Goal: Task Accomplishment & Management: Complete application form

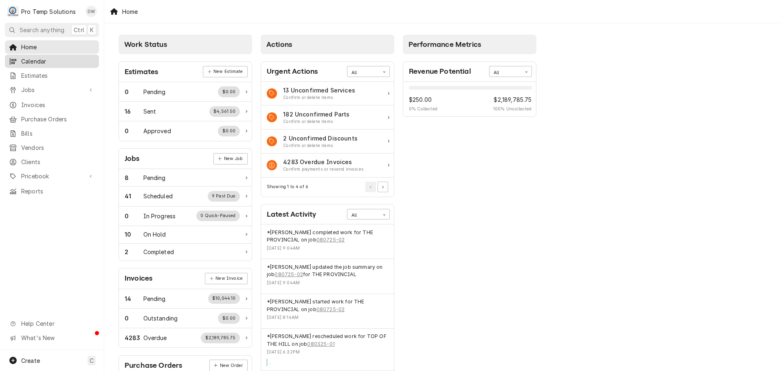
click at [26, 59] on span "Calendar" at bounding box center [58, 61] width 74 height 9
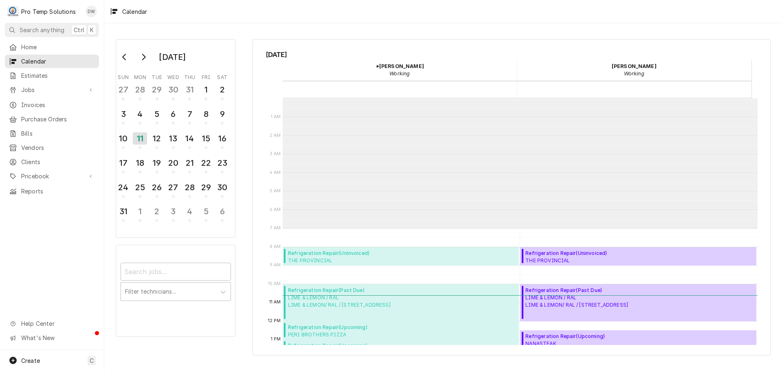
scroll to position [130, 0]
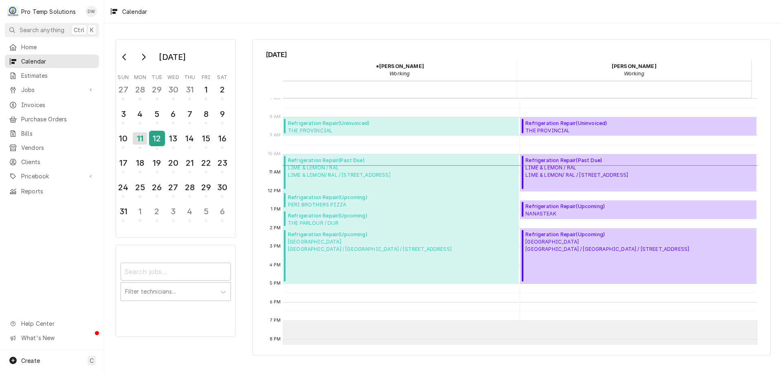
click at [158, 139] on div "12" at bounding box center [157, 138] width 14 height 14
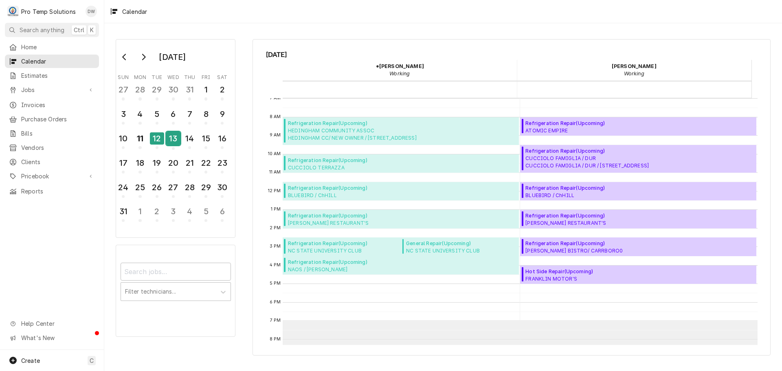
click at [174, 138] on div "13" at bounding box center [173, 138] width 14 height 14
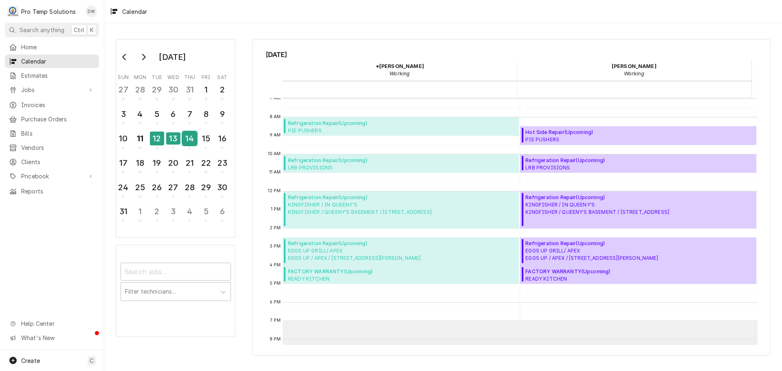
click at [184, 139] on div "14" at bounding box center [189, 138] width 14 height 14
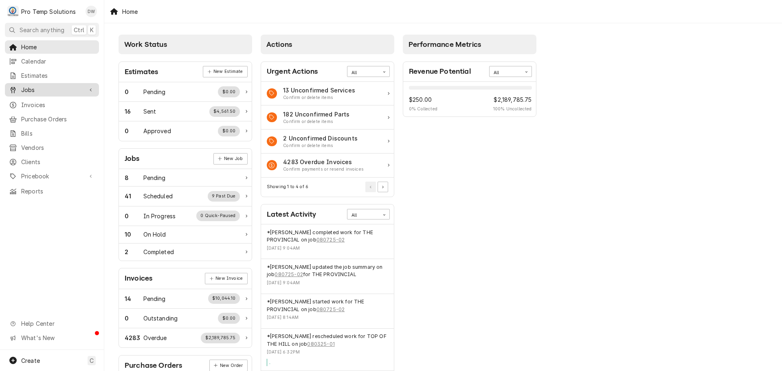
click at [33, 86] on span "Jobs" at bounding box center [51, 89] width 61 height 9
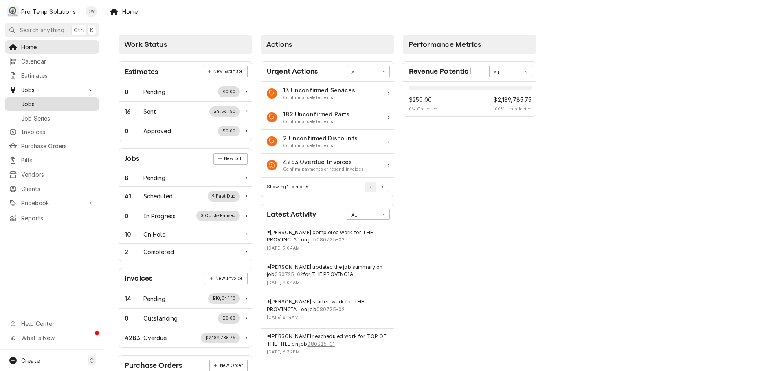
click at [34, 104] on span "Jobs" at bounding box center [58, 104] width 74 height 9
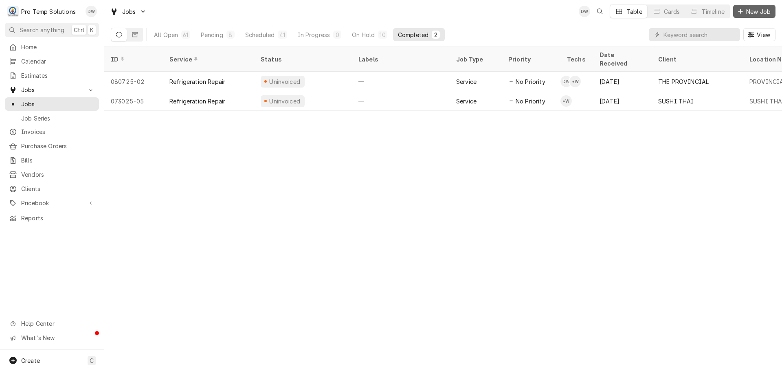
click at [756, 11] on span "New Job" at bounding box center [758, 11] width 28 height 9
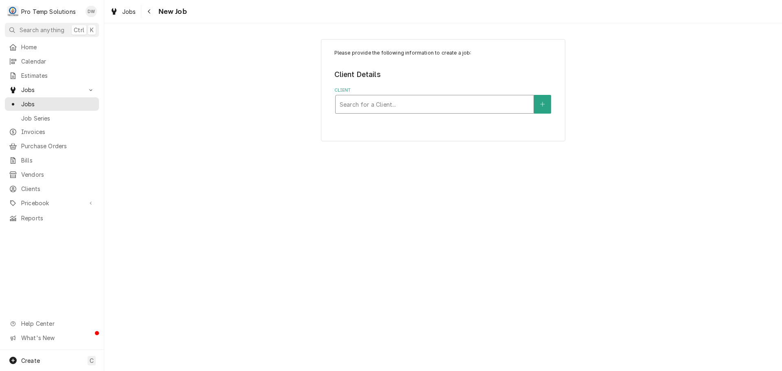
click at [467, 107] on div "Client" at bounding box center [434, 104] width 190 height 15
type input "Red"
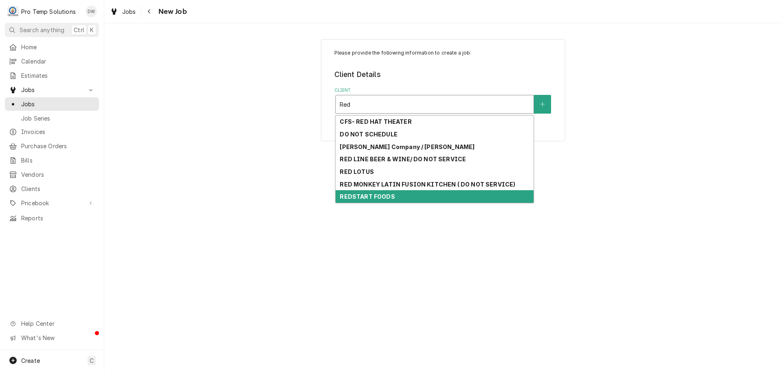
click at [380, 197] on strong "REDSTART FOODS" at bounding box center [366, 196] width 55 height 7
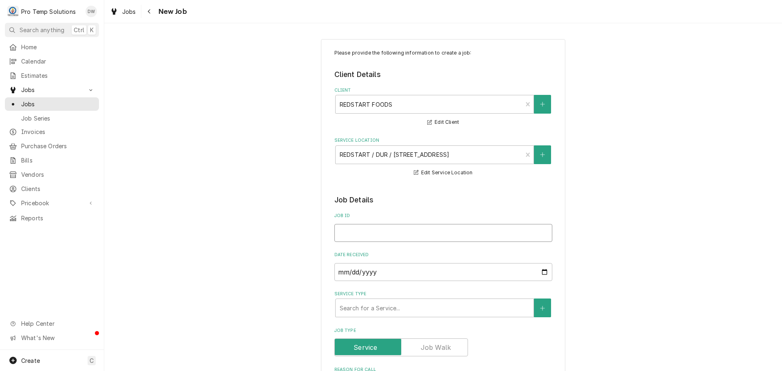
click at [362, 231] on input "Job ID" at bounding box center [443, 233] width 218 height 18
type textarea "x"
type input "0"
type textarea "x"
type input "08"
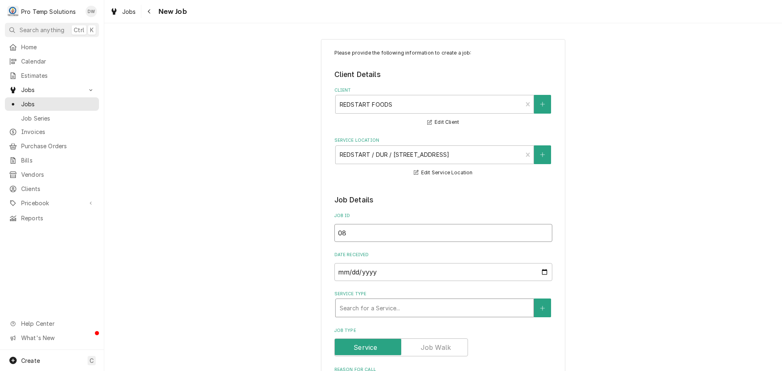
type textarea "x"
type input "081"
type textarea "x"
type input "0814"
type textarea "x"
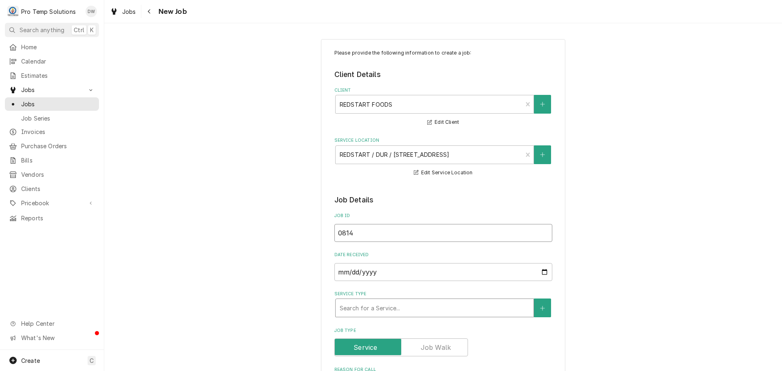
type input "08142"
type textarea "x"
type input "081425"
type textarea "x"
type input "081425-"
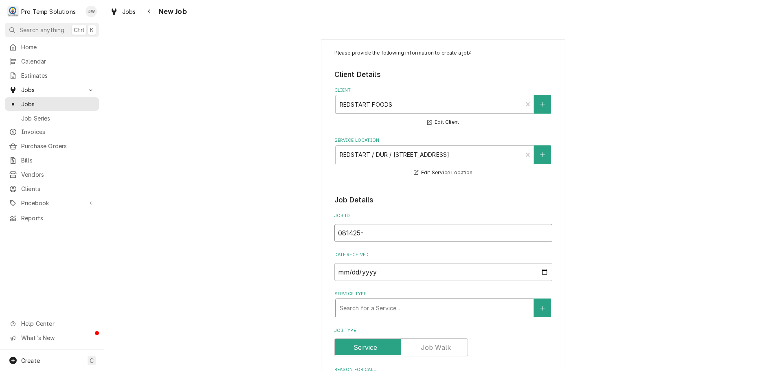
type textarea "x"
type input "081425-0"
type textarea "x"
type input "081425-01"
type textarea "x"
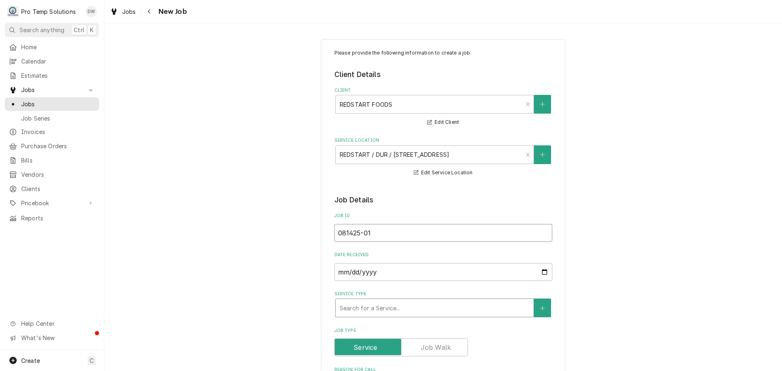
type input "081425-01"
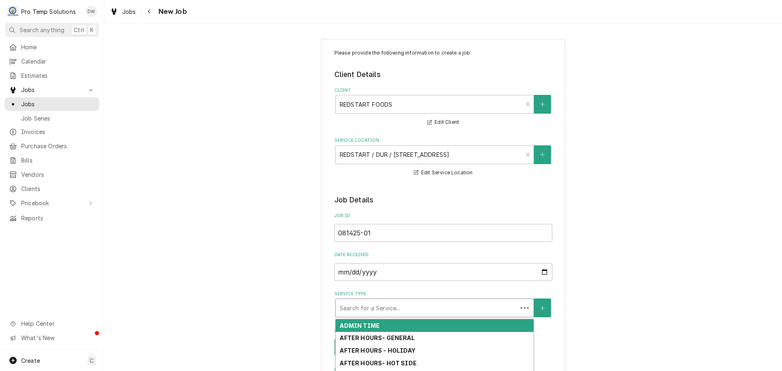
click at [426, 311] on div "Service Type" at bounding box center [425, 307] width 173 height 15
type textarea "x"
type input "g"
type textarea "x"
type input "ge"
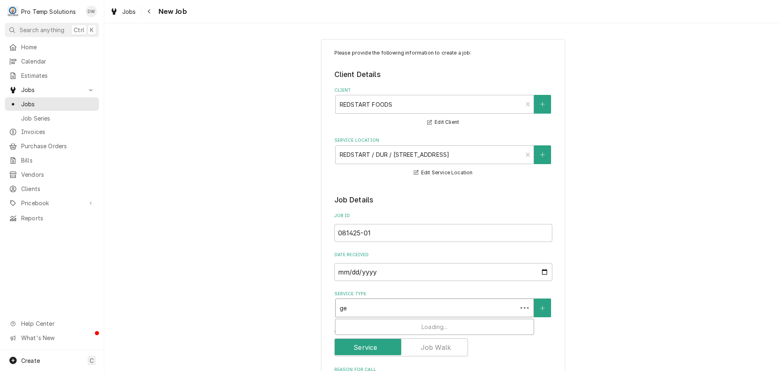
type textarea "x"
type input "gen"
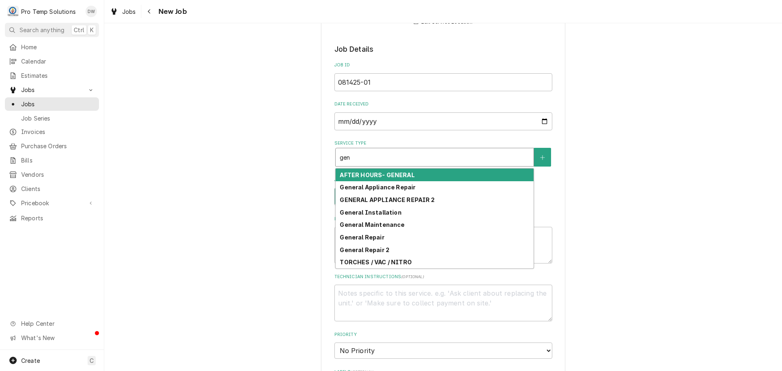
scroll to position [163, 0]
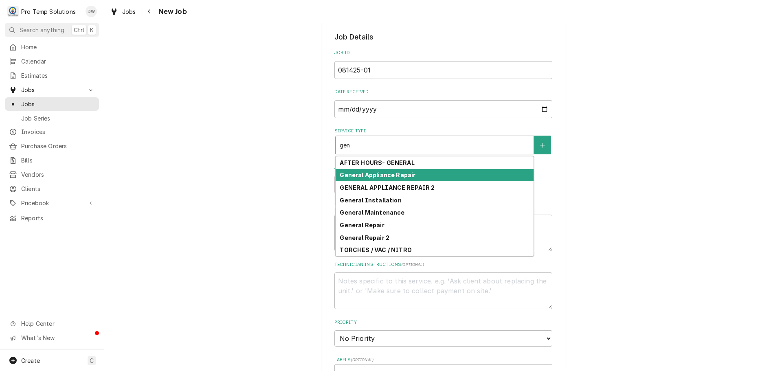
click at [392, 176] on strong "General Appliance Repair" at bounding box center [377, 174] width 76 height 7
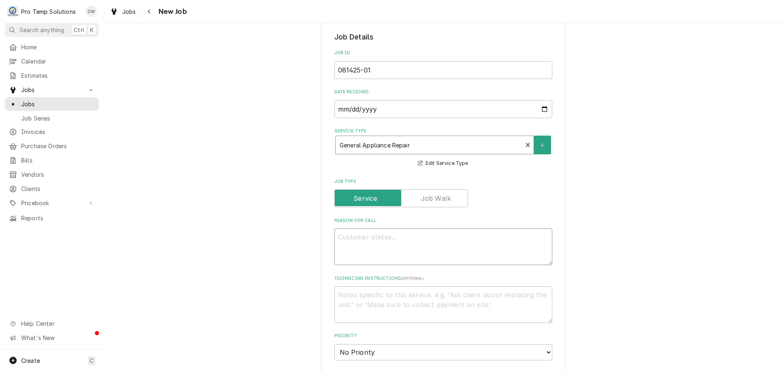
click at [369, 241] on textarea "Reason For Call" at bounding box center [443, 246] width 218 height 37
type textarea "x"
type textarea "v"
type textarea "x"
type textarea "va"
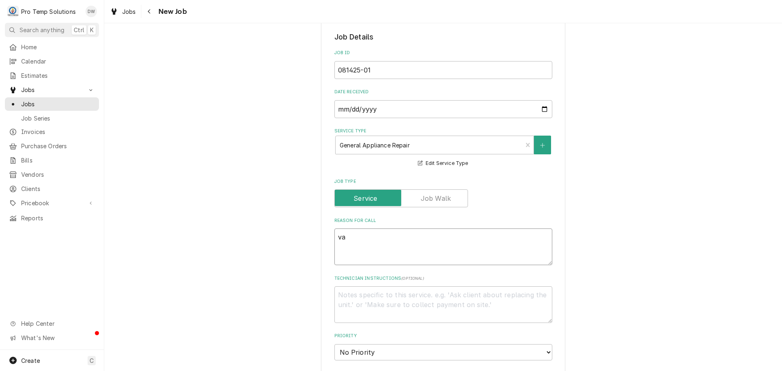
type textarea "x"
type textarea "vac"
type textarea "x"
type textarea "vac"
type textarea "x"
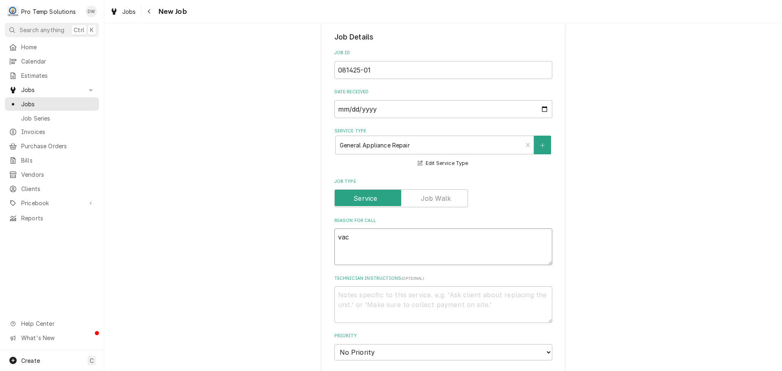
type textarea "vac s"
type textarea "x"
type textarea "vac se"
type textarea "x"
type textarea "vac sea"
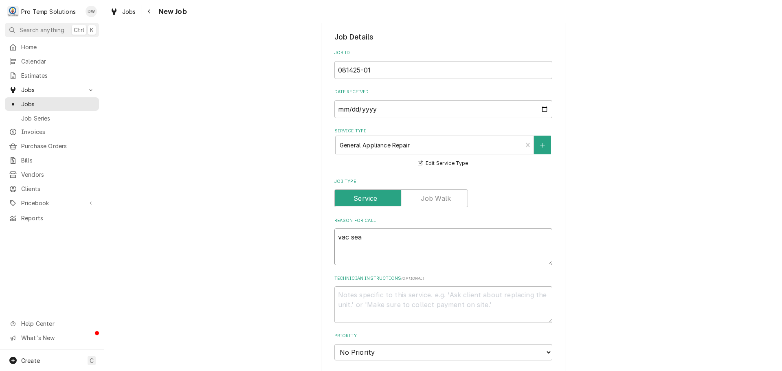
type textarea "x"
type textarea "vac seal"
type textarea "x"
type textarea "vac seal"
type textarea "x"
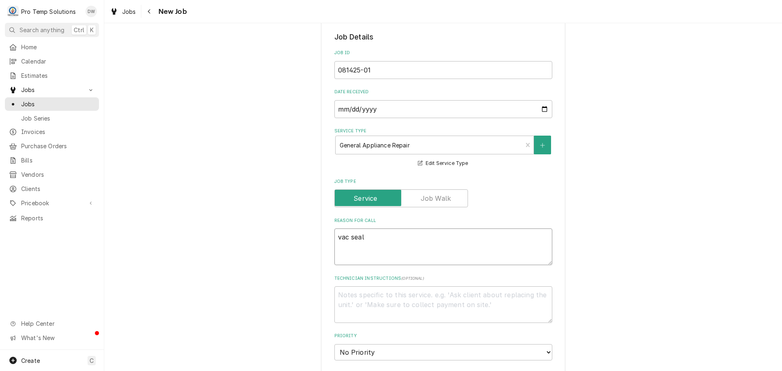
type textarea "vac seal t"
type textarea "x"
type textarea "vac seal th"
type textarea "x"
type textarea "vac seal thr"
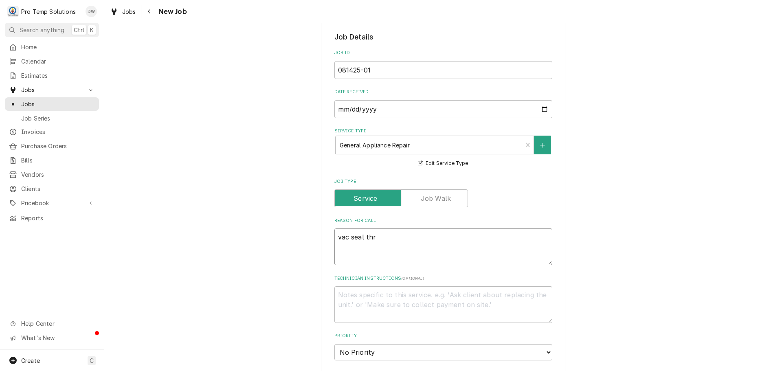
type textarea "x"
type textarea "vac seal thro"
type textarea "x"
type textarea "vac seal throw"
type textarea "x"
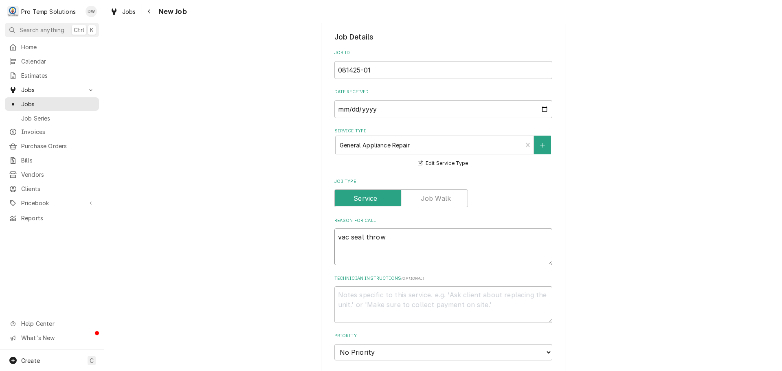
type textarea "vac seal thrown"
type textarea "x"
type textarea "vac seal throwni"
type textarea "x"
type textarea "vac seal thrownin"
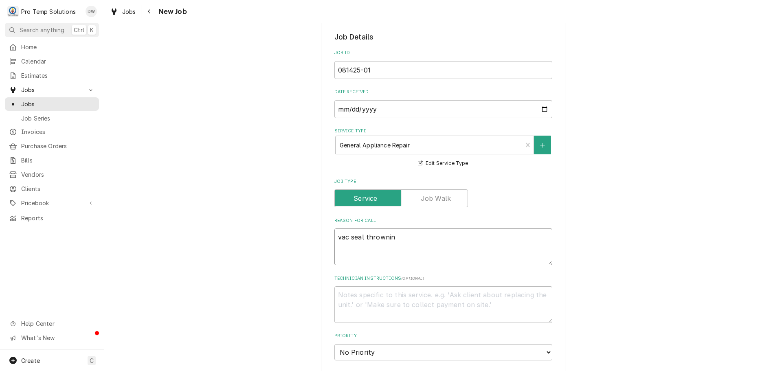
type textarea "x"
type textarea "vac seal throwning"
type textarea "x"
type textarea "vac seal throwning"
type textarea "x"
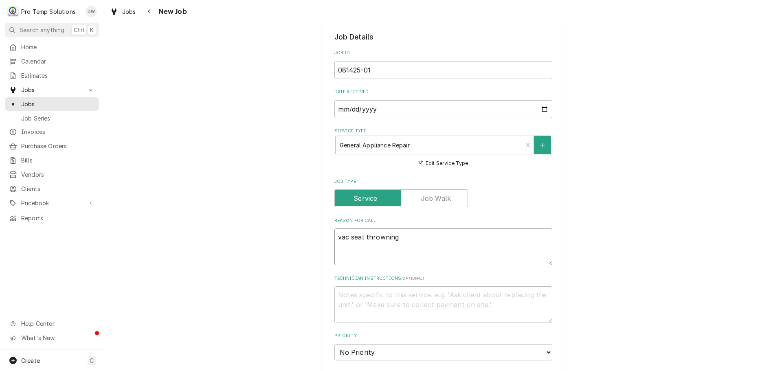
type textarea "vac seal throwning F"
type textarea "x"
type textarea "vac seal throwning F!"
type textarea "x"
type textarea "vac seal throwning F!"
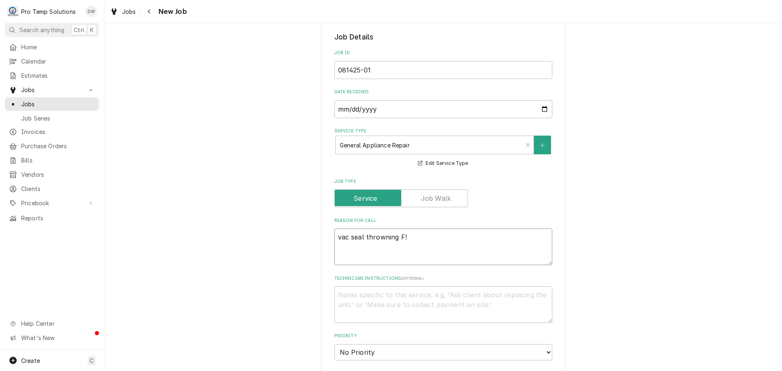
type textarea "x"
type textarea "vac seal throwning F!"
type textarea "x"
type textarea "vac seal throwning F"
type textarea "x"
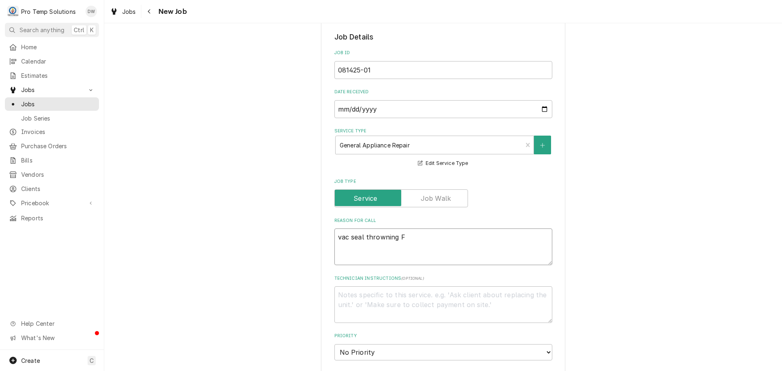
type textarea "vac seal throwning"
type textarea "x"
type textarea "vac seal throwning"
type textarea "x"
type textarea "vac seal thrownin"
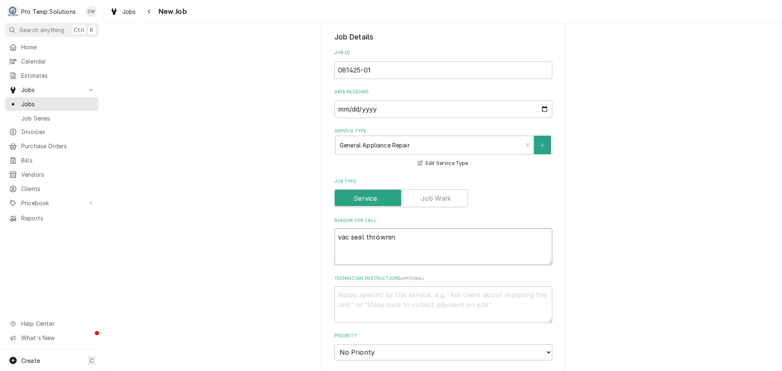
type textarea "x"
type textarea "vac seal throwni"
type textarea "x"
type textarea "vac seal thrown"
type textarea "x"
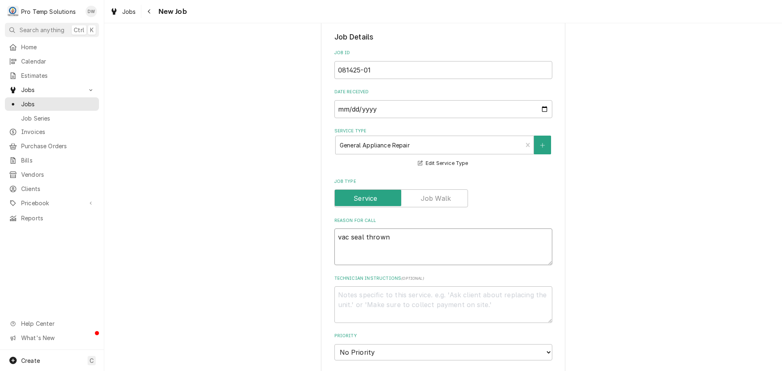
type textarea "vac seal throw"
type textarea "x"
type textarea "vac seal thro"
type textarea "x"
type textarea "vac seal thr"
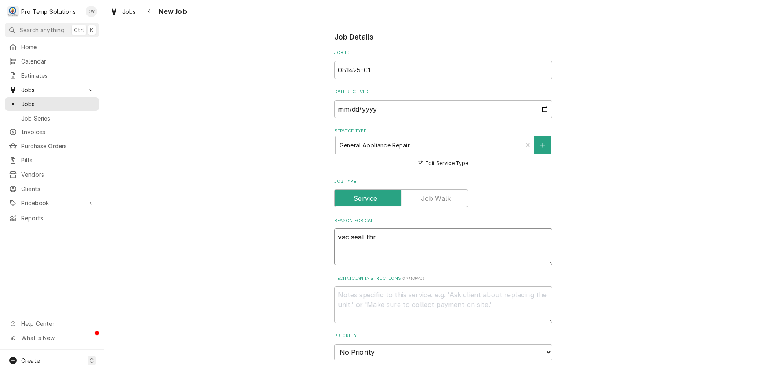
type textarea "x"
type textarea "vac seal t"
type textarea "x"
type textarea "vac seal"
type textarea "x"
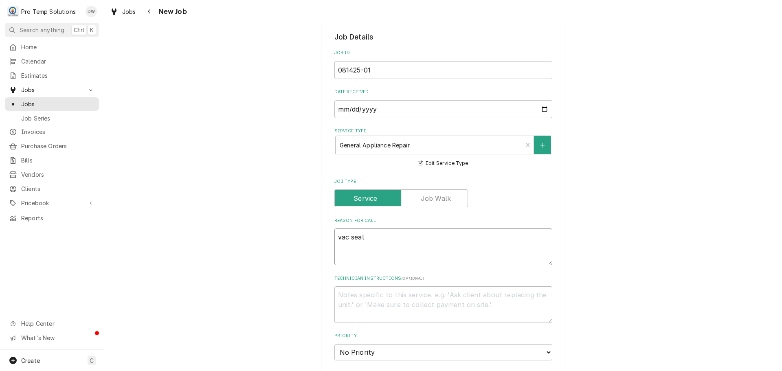
type textarea "vac seal"
type textarea "x"
type textarea "vac sea"
type textarea "x"
type textarea "vac se"
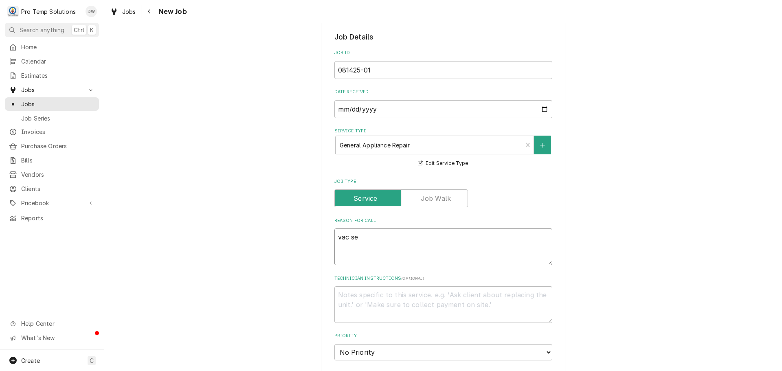
type textarea "x"
type textarea "vac s"
type textarea "x"
type textarea "vac"
type textarea "x"
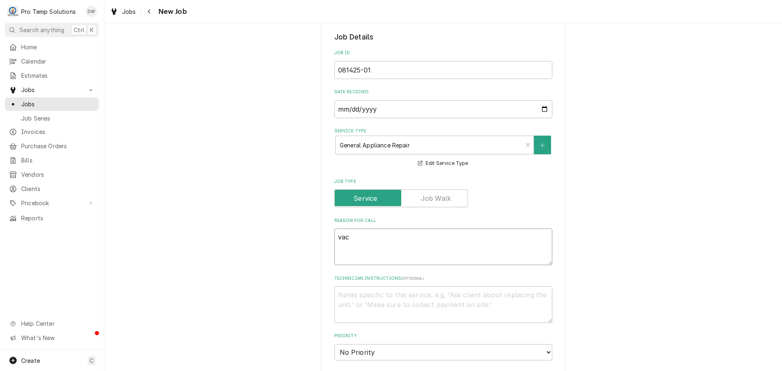
type textarea "vac"
type textarea "x"
type textarea "va"
type textarea "x"
type textarea "v"
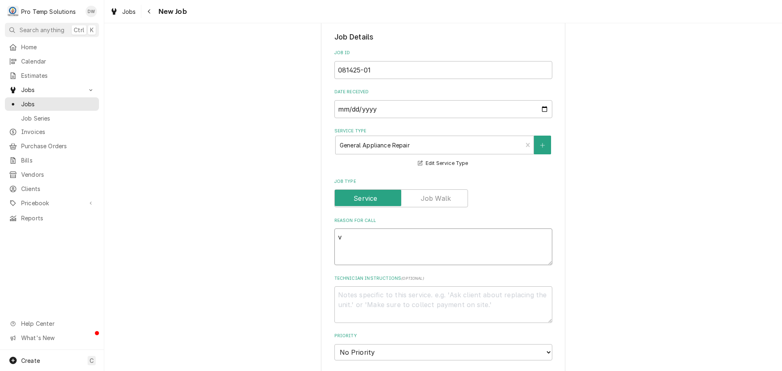
type textarea "x"
type textarea "V"
type textarea "x"
type textarea "VA"
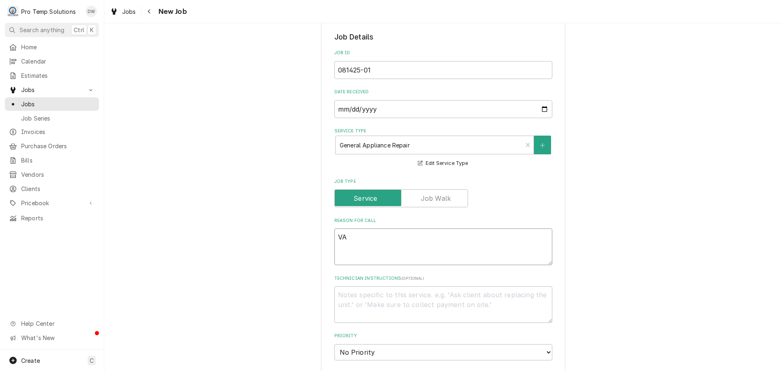
type textarea "x"
type textarea "VAC"
type textarea "x"
type textarea "VAC"
type textarea "x"
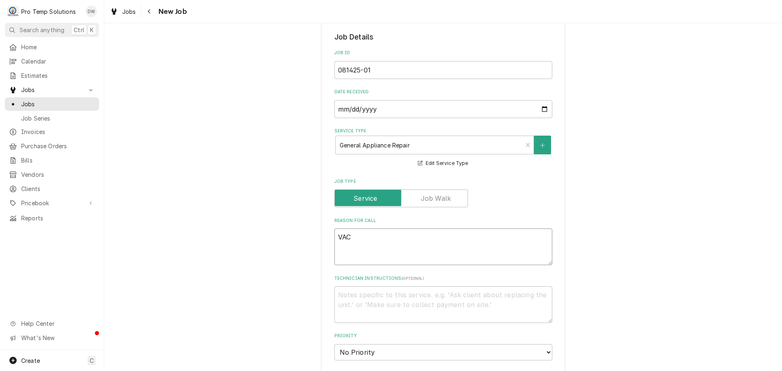
type textarea "VAC S"
type textarea "x"
type textarea "VAC SE"
type textarea "x"
type textarea "VAC SEA"
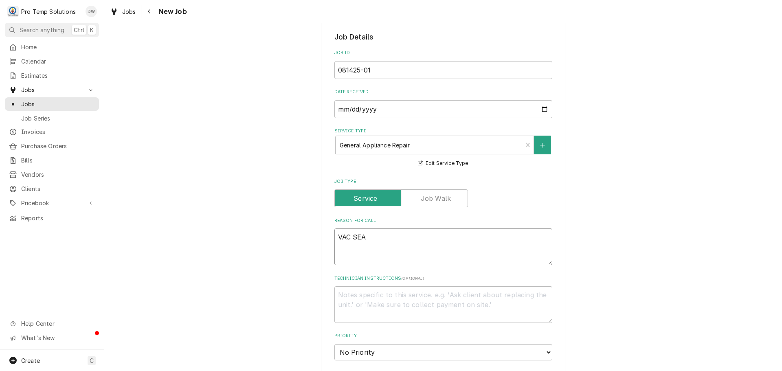
type textarea "x"
type textarea "VAC SEAL"
type textarea "x"
type textarea "VAC SEAL"
type textarea "x"
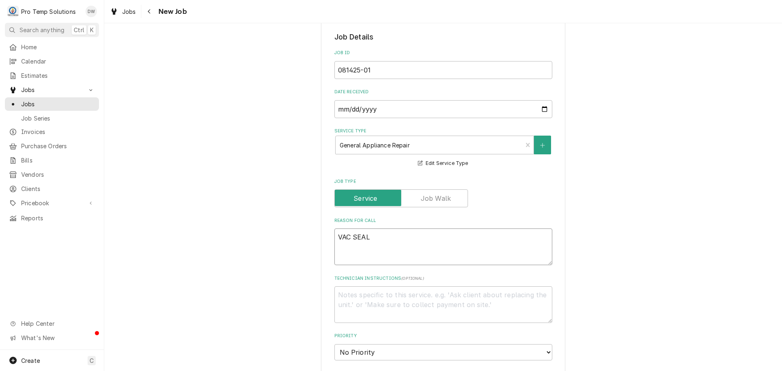
type textarea "VAC SEAL T"
type textarea "x"
type textarea "VAC SEAL TH"
type textarea "x"
type textarea "VAC SEAL THR"
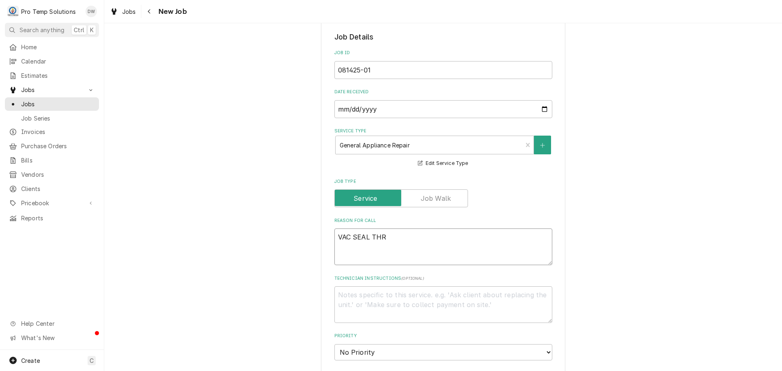
type textarea "x"
type textarea "VAC SEAL THRO"
type textarea "x"
type textarea "VAC SEAL THROW"
type textarea "x"
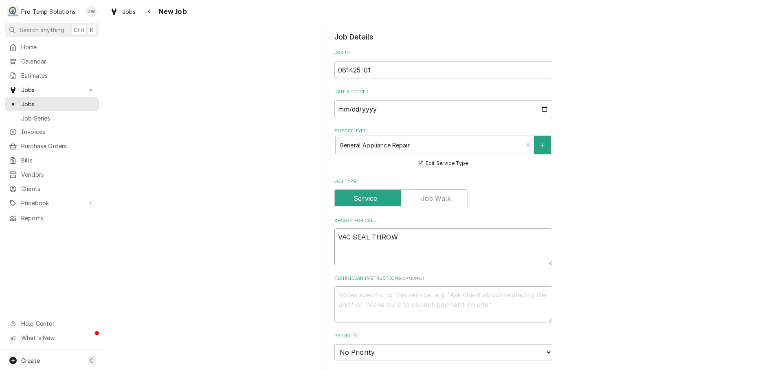
type textarea "VAC SEAL THROWI"
type textarea "x"
type textarea "VAC SEAL THROWIN"
type textarea "x"
type textarea "VAC SEAL THROWING"
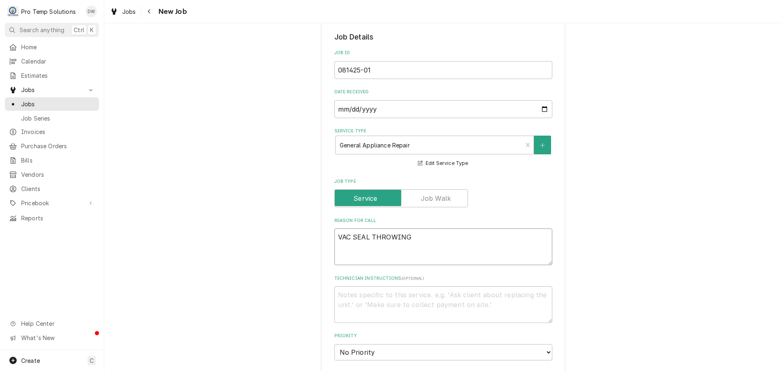
type textarea "x"
type textarea "VAC SEAL THROWING"
type textarea "x"
type textarea "VAC SEAL THROWING F"
type textarea "x"
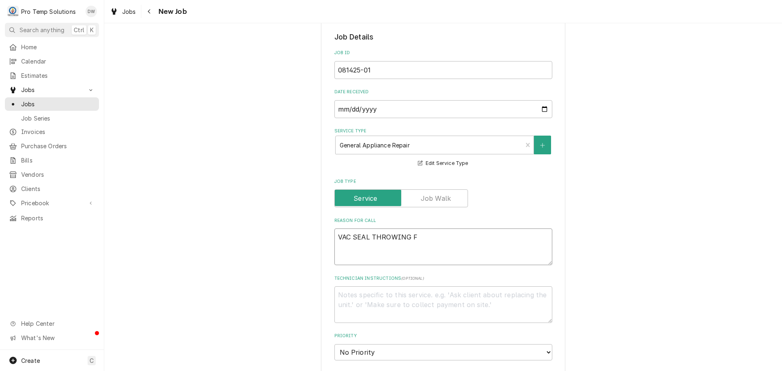
type textarea "VAC SEAL THROWING F1"
type textarea "x"
type textarea "VAC SEAL THROWING F1"
type textarea "x"
type textarea "VAC SEAL THROWING F1 E"
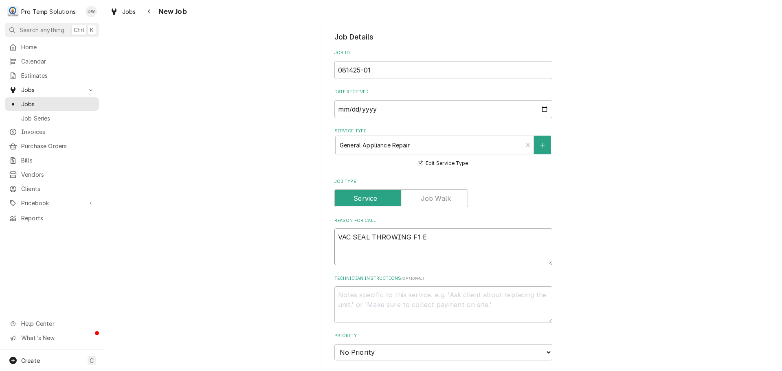
type textarea "x"
type textarea "VAC SEAL THROWING F1 ER"
type textarea "x"
type textarea "VAC SEAL THROWING F1 ERR"
type textarea "x"
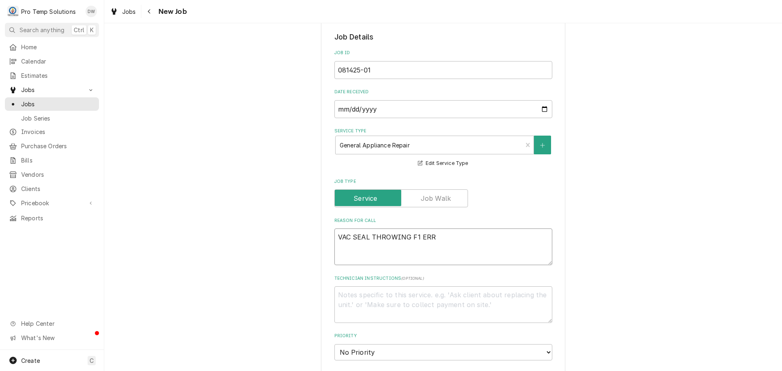
type textarea "VAC SEAL THROWING F1 ERRO"
type textarea "x"
type textarea "VAC SEAL THROWING F1 ERROR"
type textarea "x"
type textarea "VAC SEAL THROWING F1 ERROR"
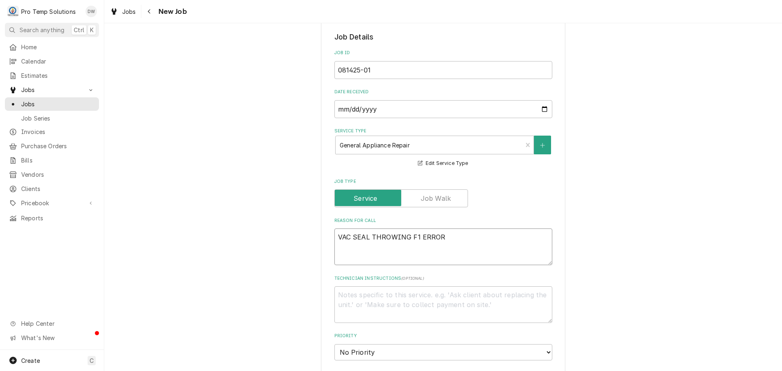
type textarea "x"
type textarea "VAC SEAL THROWING F1 ERROR C"
type textarea "x"
type textarea "VAC SEAL THROWING F1 ERROR CO"
type textarea "x"
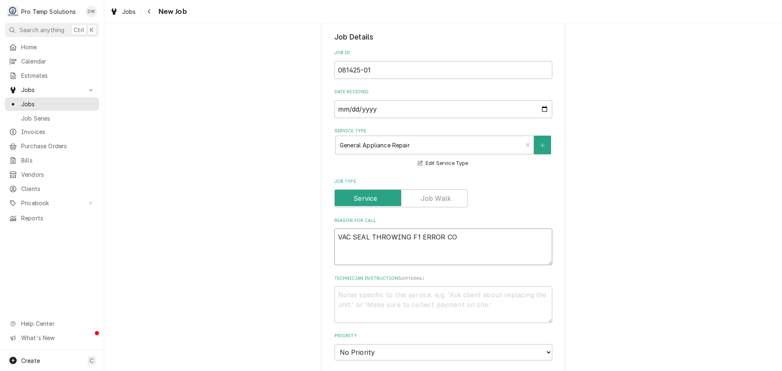
type textarea "VAC SEAL THROWING F1 ERROR COD"
type textarea "x"
type textarea "VAC SEAL THROWING F1 ERROR CODE"
type textarea "x"
type textarea "VAC SEAL THROWING F1 ERROR CODE-"
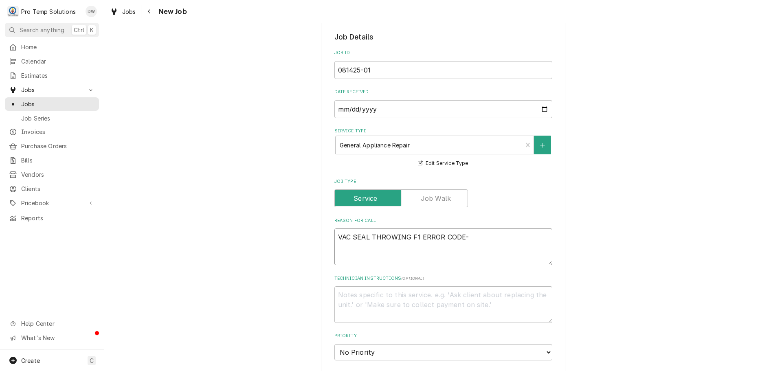
type textarea "x"
type textarea "VAC SEAL THROWING F1 ERROR CODE-"
type textarea "x"
type textarea "VAC SEAL THROWING F1 ERROR CODE- S"
type textarea "x"
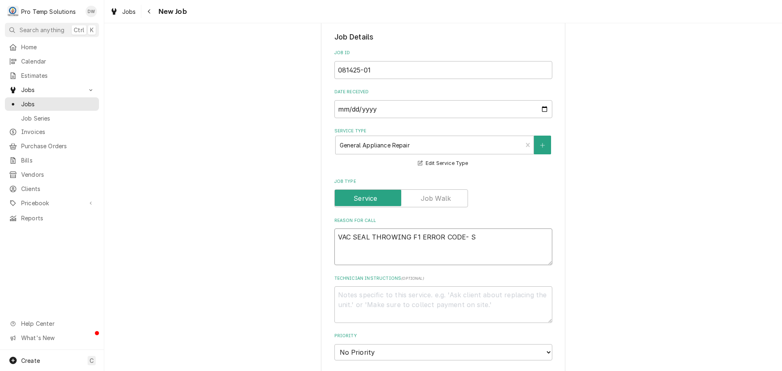
type textarea "VAC SEAL THROWING F1 ERROR CODE- ST"
type textarea "x"
type textarea "VAC SEAL THROWING F1 ERROR CODE- STU"
type textarea "x"
type textarea "VAC SEAL THROWING F1 ERROR CODE- STUC"
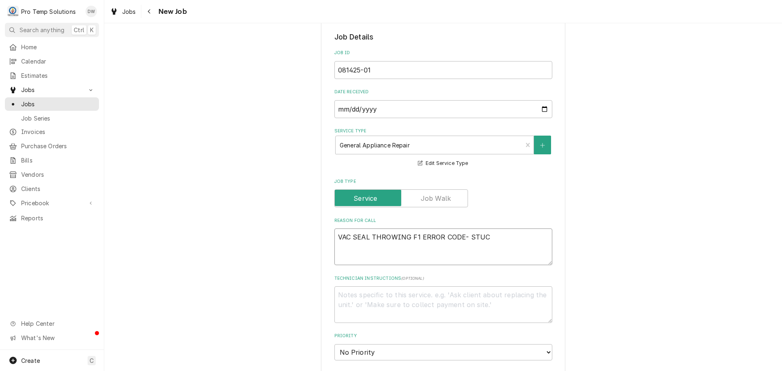
type textarea "x"
type textarea "VAC SEAL THROWING F1 ERROR CODE- STUCK"
type textarea "x"
type textarea "VAC SEAL THROWING F1 ERROR CODE- STUCK"
type textarea "x"
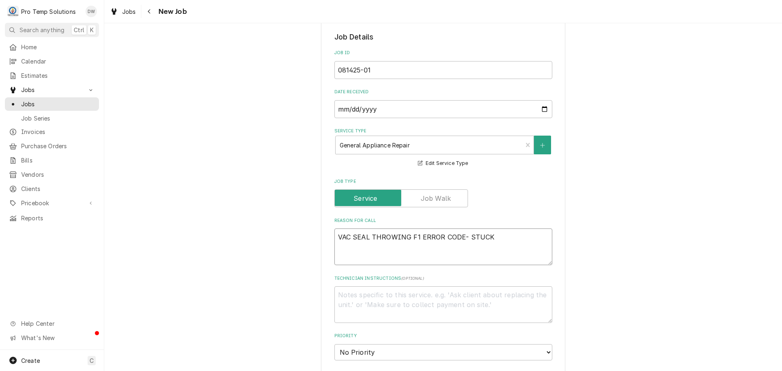
type textarea "VAC SEAL THROWING F1 ERROR CODE- STUCK I"
type textarea "x"
type textarea "VAC SEAL THROWING F1 ERROR CODE- STUCK IN"
type textarea "x"
type textarea "VAC SEAL THROWING F1 ERROR CODE- STUCK IN"
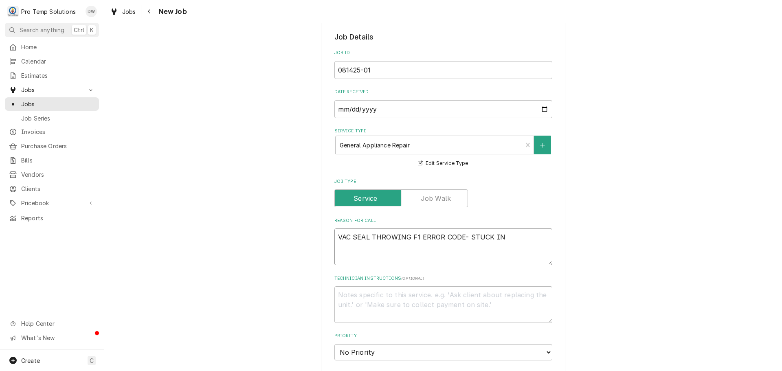
type textarea "x"
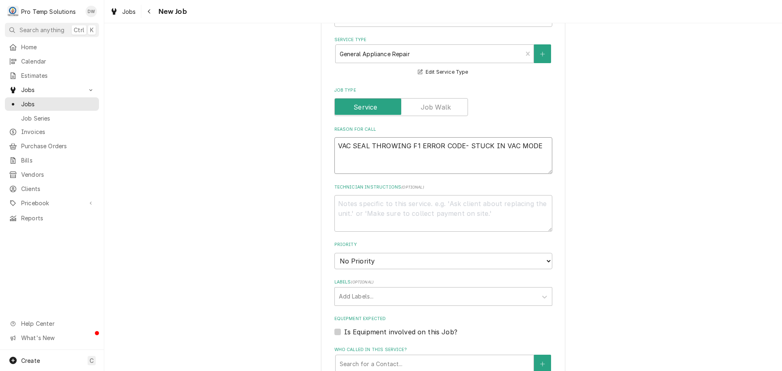
scroll to position [407, 0]
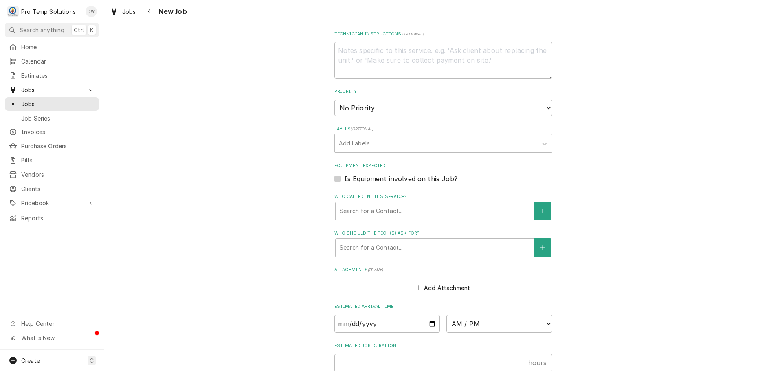
click at [344, 178] on label "Is Equipment involved on this Job?" at bounding box center [400, 179] width 113 height 10
click at [344, 178] on input "Equipment Expected" at bounding box center [453, 183] width 218 height 18
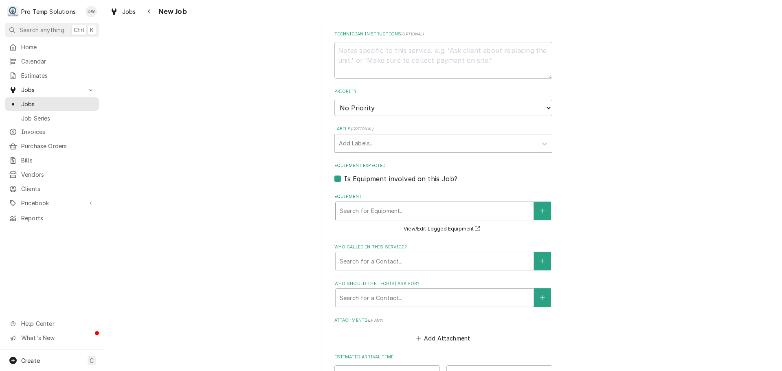
click at [420, 214] on div "Equipment" at bounding box center [434, 211] width 190 height 15
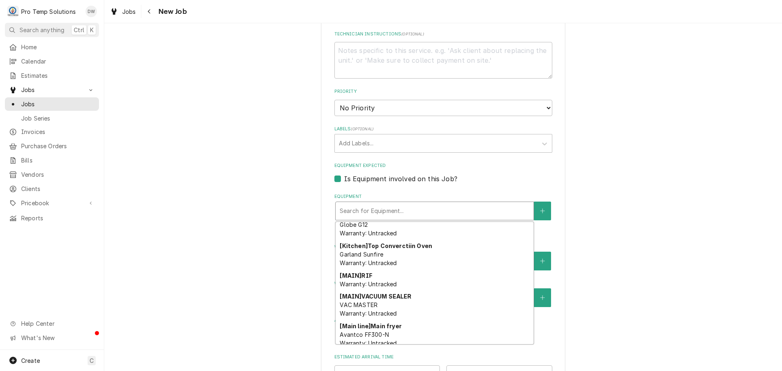
scroll to position [122, 0]
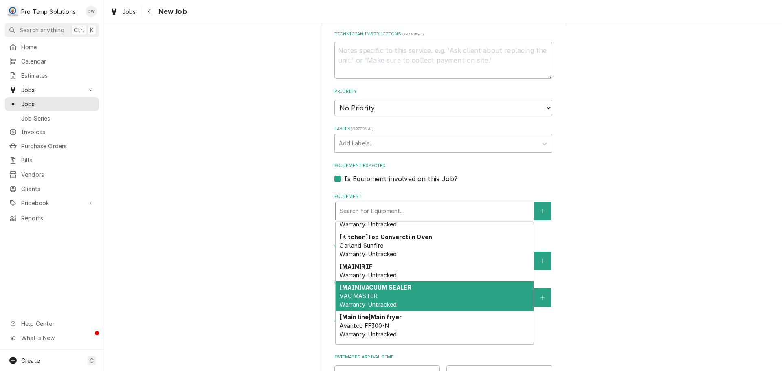
click at [436, 297] on div "[MAIN] VACUUM SEALER VAC MASTER Warranty: Untracked" at bounding box center [434, 296] width 198 height 30
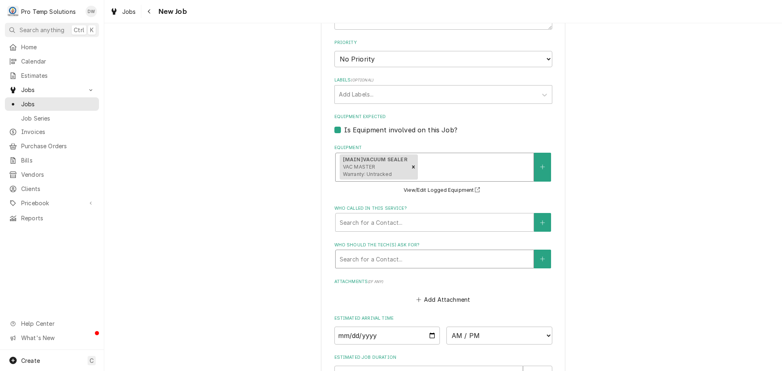
scroll to position [570, 0]
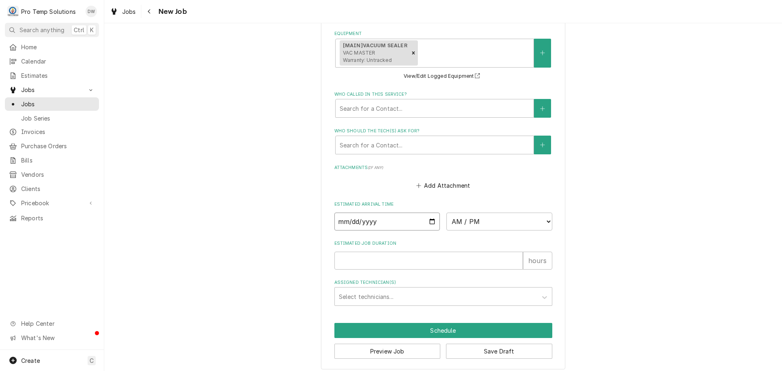
click at [428, 218] on input "Date" at bounding box center [387, 221] width 106 height 18
click at [542, 221] on select "AM / PM 6:00 AM 6:15 AM 6:30 AM 6:45 AM 7:00 AM 7:15 AM 7:30 AM 7:45 AM 8:00 AM…" at bounding box center [499, 221] width 106 height 18
click at [446, 212] on select "AM / PM 6:00 AM 6:15 AM 6:30 AM 6:45 AM 7:00 AM 7:15 AM 7:30 AM 7:45 AM 8:00 AM…" at bounding box center [499, 221] width 106 height 18
click at [494, 262] on input "Estimated Job Duration" at bounding box center [428, 261] width 188 height 18
click at [411, 295] on div "Assigned Technician(s)" at bounding box center [436, 296] width 194 height 15
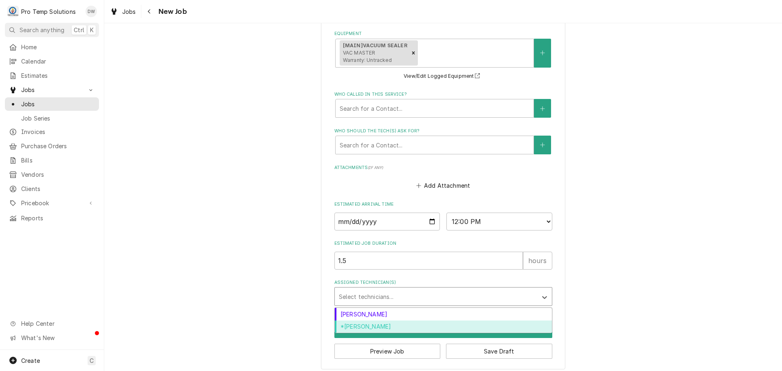
click at [383, 324] on div "*Kevin Williams" at bounding box center [443, 326] width 217 height 13
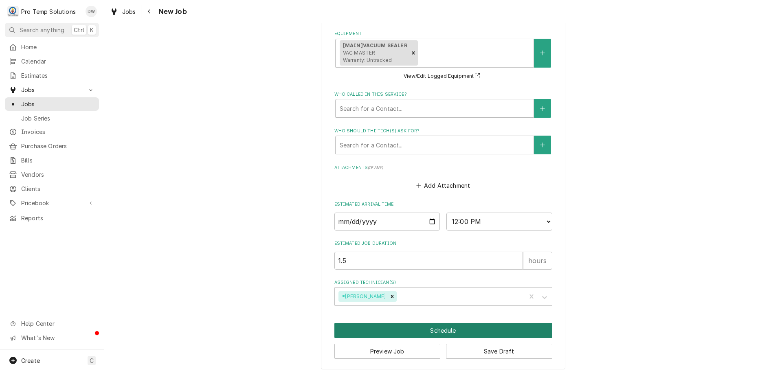
click at [442, 328] on button "Schedule" at bounding box center [443, 330] width 218 height 15
